Goal: Check status: Check status

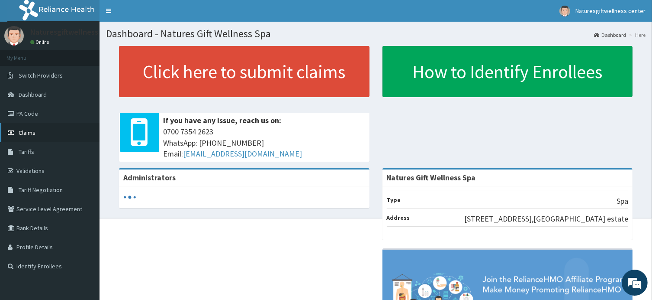
click at [28, 131] on span "Claims" at bounding box center [27, 133] width 17 height 8
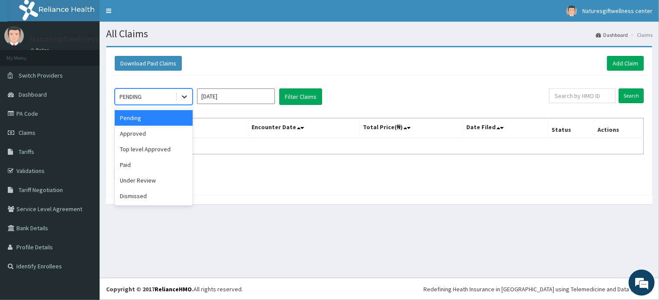
click at [182, 96] on icon at bounding box center [184, 97] width 5 height 3
click at [166, 178] on div "Under Review" at bounding box center [154, 180] width 78 height 16
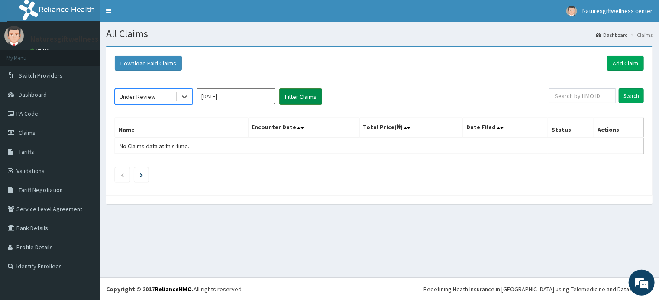
click at [293, 100] on button "Filter Claims" at bounding box center [300, 96] width 43 height 16
